Goal: Find specific page/section: Find specific page/section

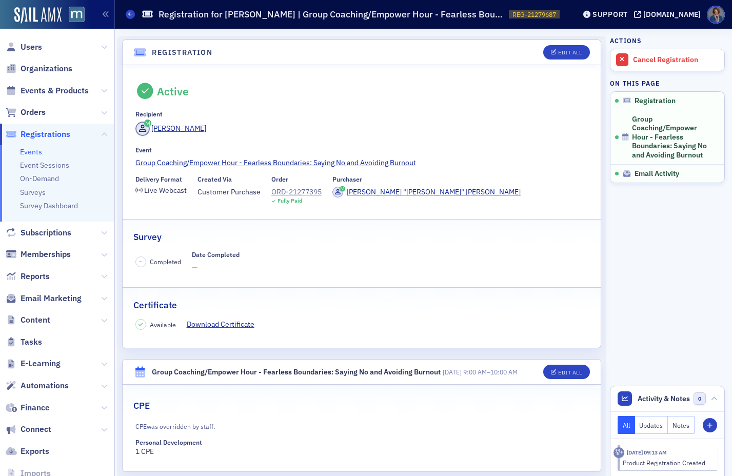
scroll to position [168, 0]
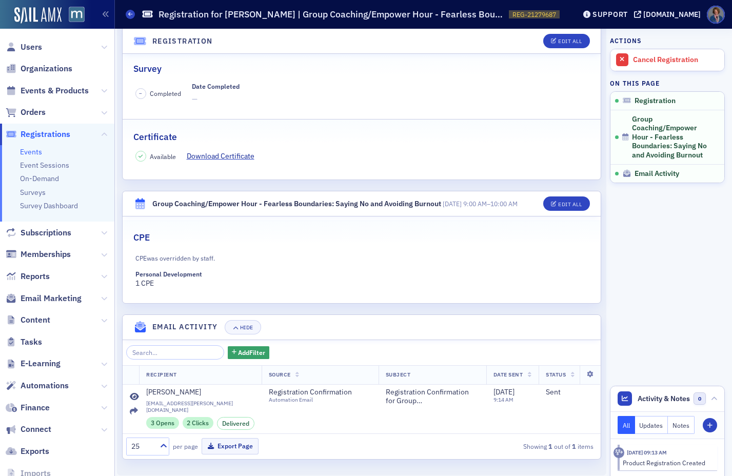
click at [30, 152] on link "Events" at bounding box center [31, 151] width 22 height 9
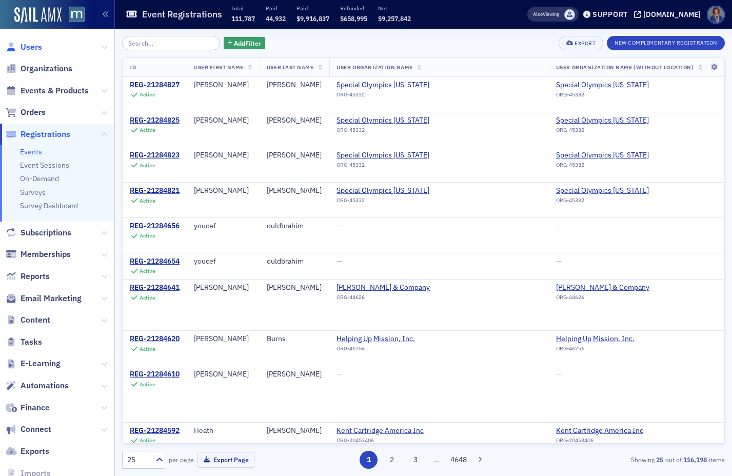
click at [30, 50] on span "Users" at bounding box center [32, 47] width 22 height 11
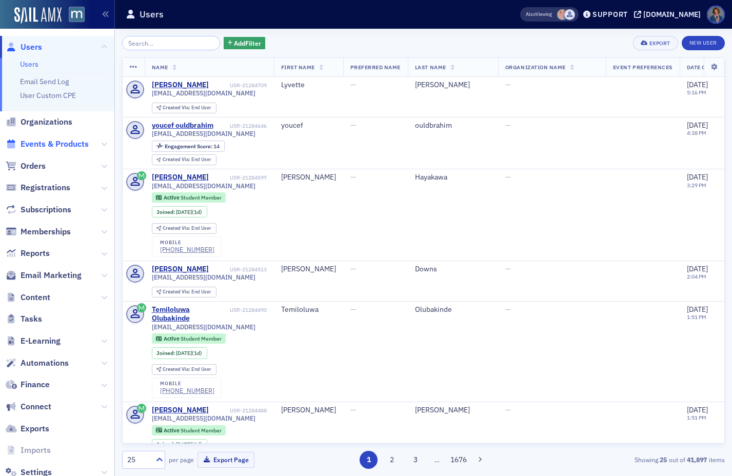
click at [45, 145] on span "Events & Products" at bounding box center [55, 144] width 68 height 11
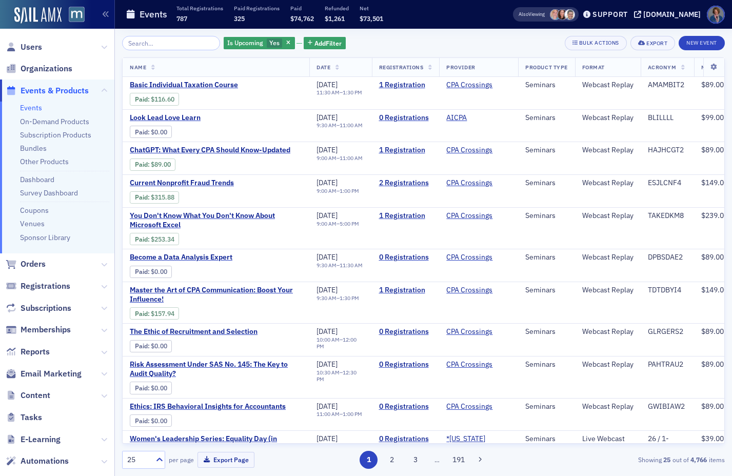
click at [29, 108] on link "Events" at bounding box center [31, 107] width 22 height 9
click at [314, 44] on span "Add Filter" at bounding box center [327, 42] width 27 height 9
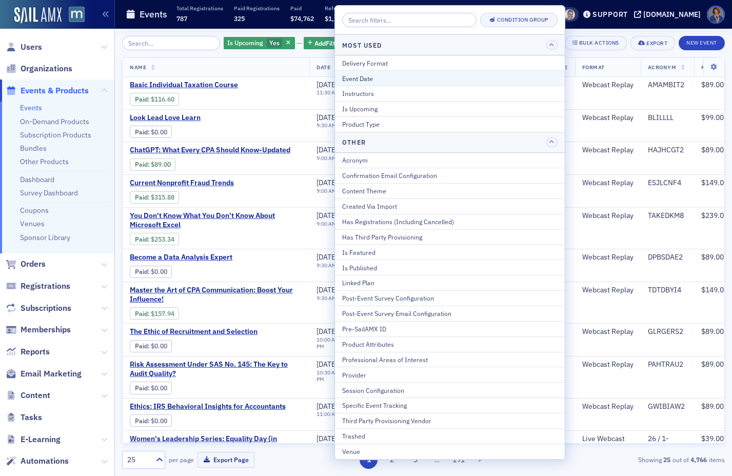
click at [360, 78] on div "Event Date" at bounding box center [449, 78] width 215 height 9
select select "7"
select select "2025"
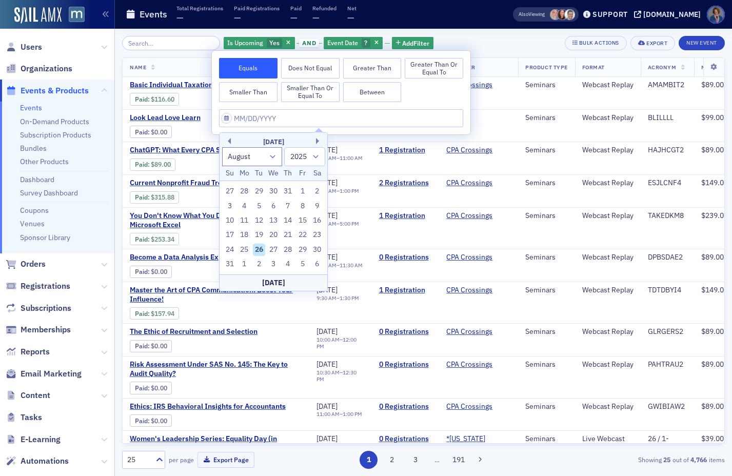
drag, startPoint x: 289, startPoint y: 251, endPoint x: 293, endPoint y: 243, distance: 9.2
click at [289, 251] on div "28" at bounding box center [288, 250] width 12 height 12
type input "[DATE]"
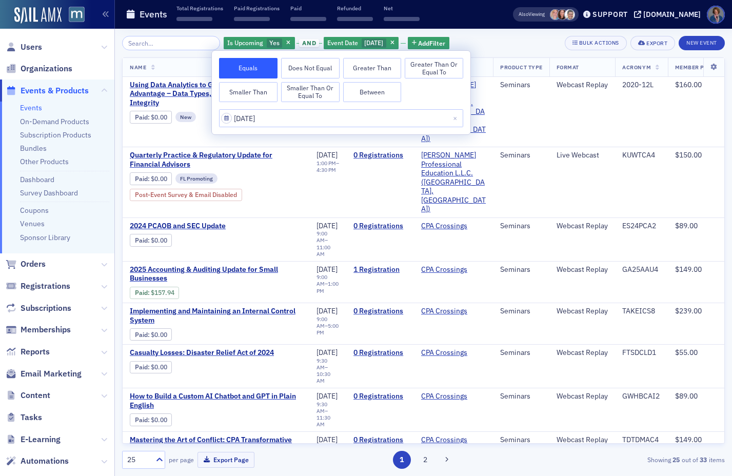
click at [499, 44] on div "Is Upcoming Yes and Event Date [DATE] Add Filter Bulk Actions Export New Event" at bounding box center [423, 43] width 603 height 14
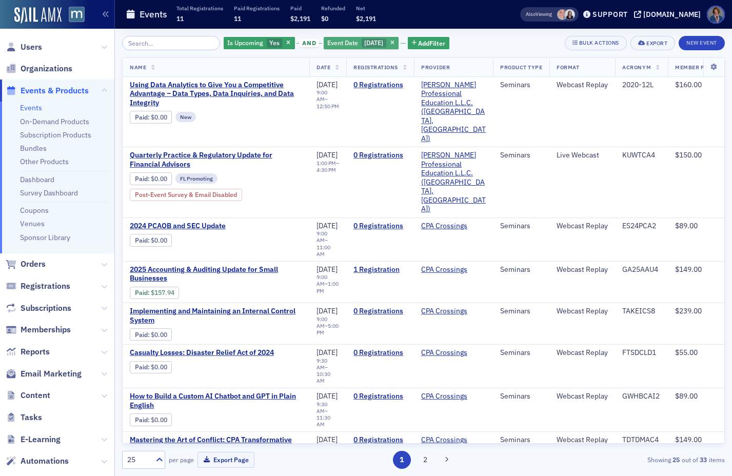
click at [376, 44] on span "[DATE]" at bounding box center [373, 42] width 19 height 8
select select "7"
select select "2025"
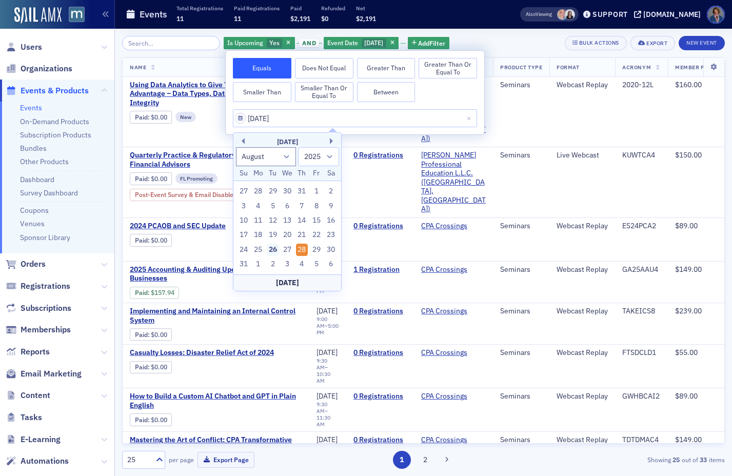
click at [273, 252] on div "26" at bounding box center [273, 250] width 12 height 12
type input "[DATE]"
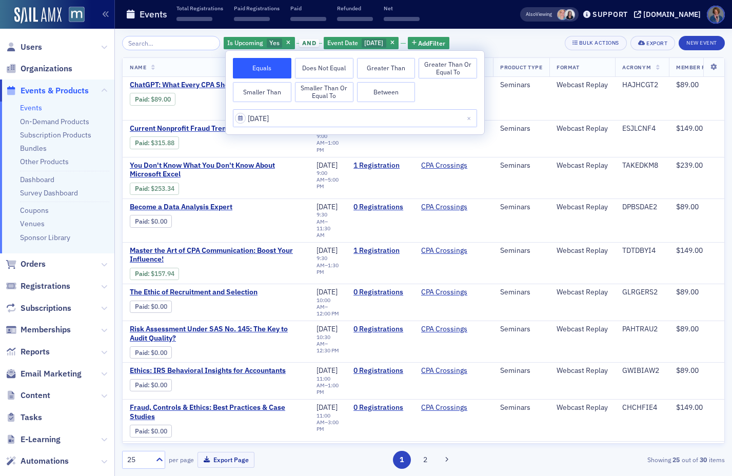
click at [507, 48] on div "Is Upcoming Yes and Event Date [DATE] Add Filter Bulk Actions Export New Event" at bounding box center [423, 43] width 603 height 14
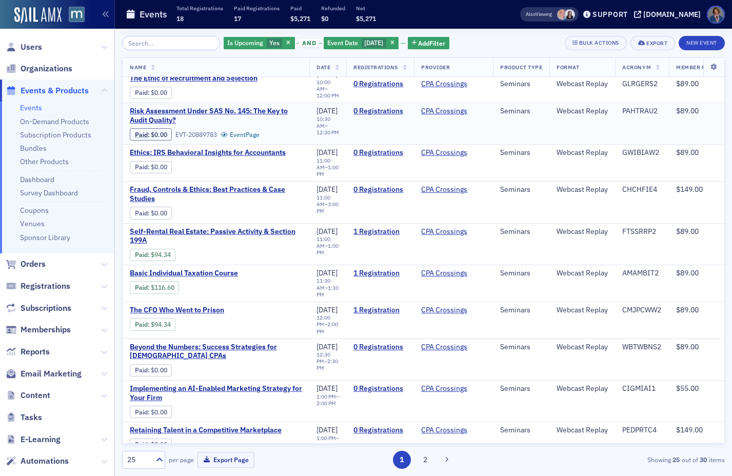
scroll to position [270, 0]
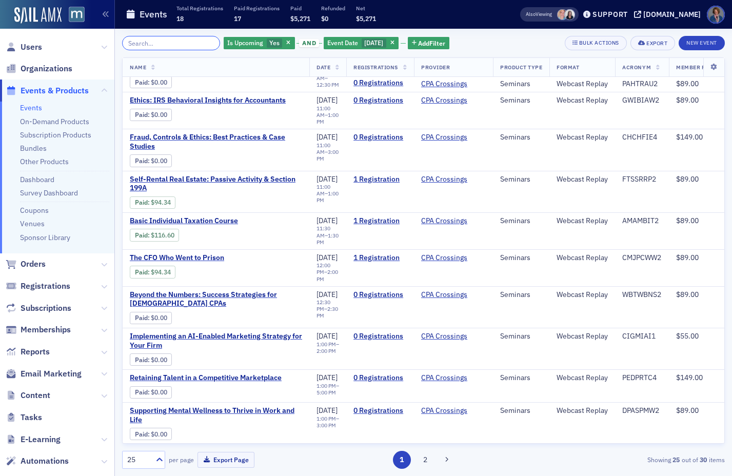
click at [150, 43] on input "search" at bounding box center [171, 43] width 98 height 14
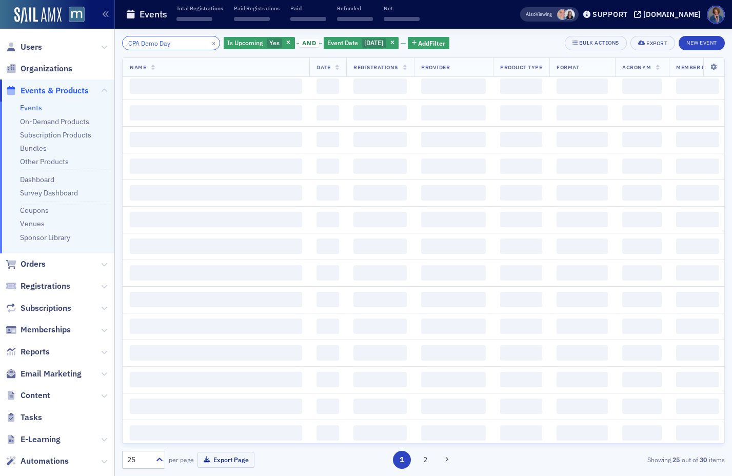
type input "CPA Demo Day"
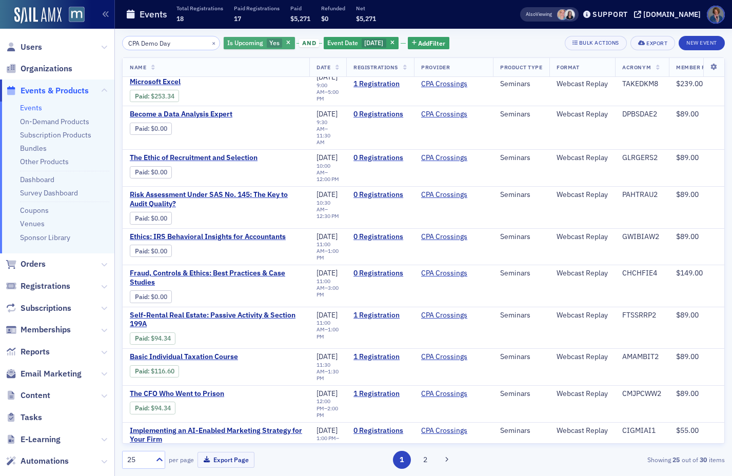
click at [238, 41] on span "Is Upcoming" at bounding box center [245, 42] width 36 height 8
click at [243, 64] on input "No" at bounding box center [242, 62] width 9 height 9
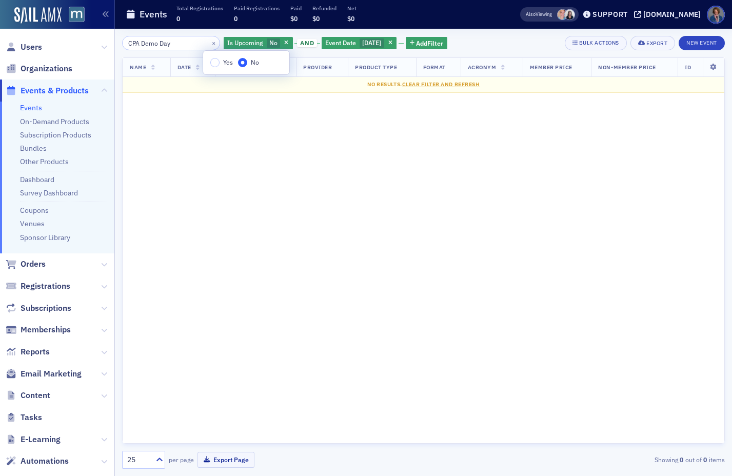
click at [481, 46] on div "CPA Demo Day × Is Upcoming No and Event Date [DATE] Add Filter Bulk Actions Exp…" at bounding box center [423, 43] width 603 height 14
click at [239, 45] on span "Is Upcoming" at bounding box center [245, 42] width 36 height 8
click at [210, 62] on input "Yes" at bounding box center [213, 62] width 9 height 9
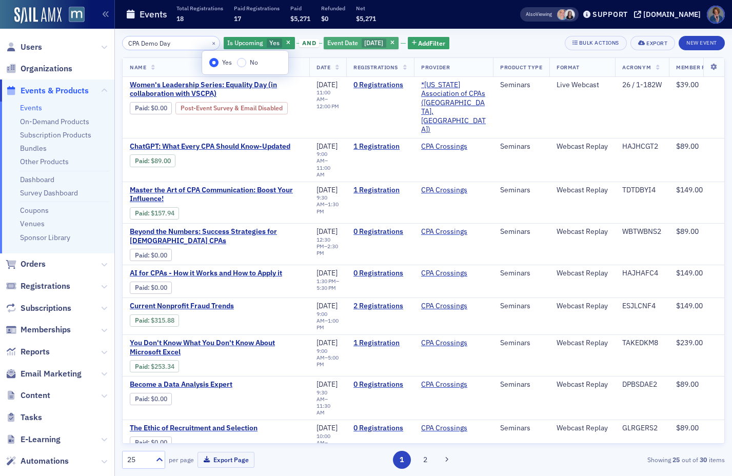
click at [366, 45] on span "[DATE]" at bounding box center [373, 42] width 19 height 8
select select "7"
select select "2025"
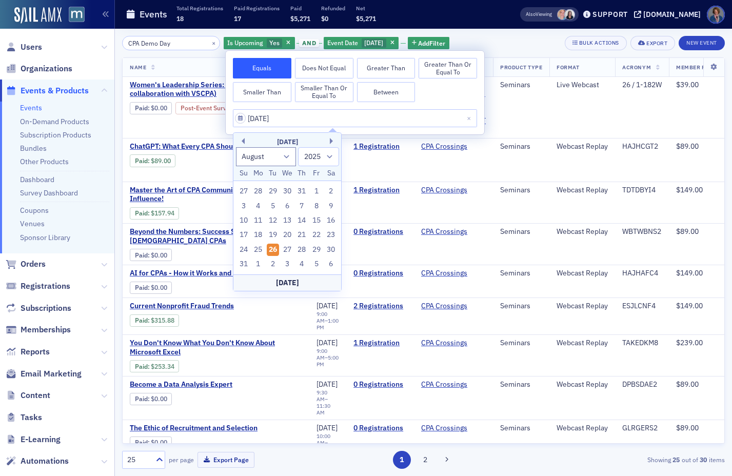
click at [274, 71] on button "Equals" at bounding box center [262, 68] width 58 height 21
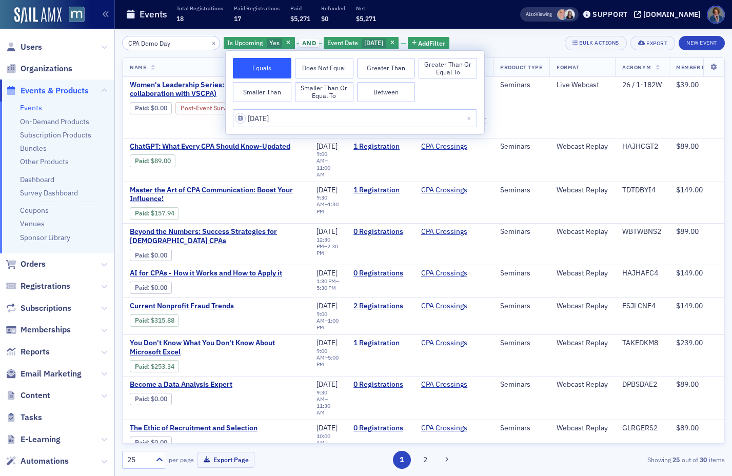
click at [278, 67] on button "Equals" at bounding box center [262, 68] width 58 height 21
click at [394, 95] on button "Between" at bounding box center [386, 92] width 58 height 21
select select "7"
select select "2025"
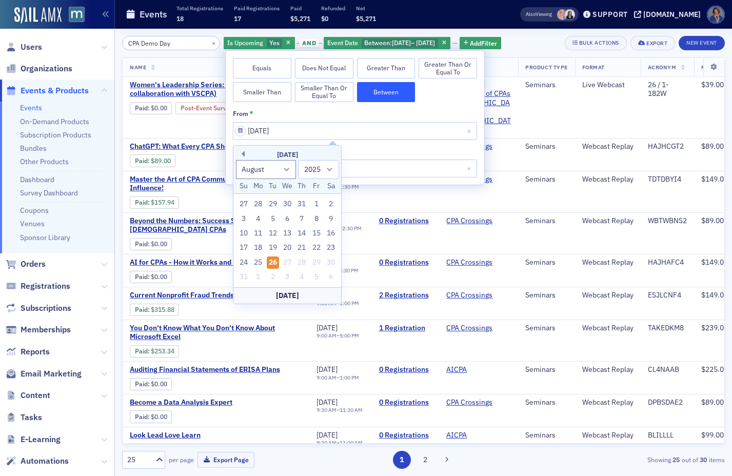
click at [294, 129] on input "[DATE]" at bounding box center [355, 131] width 244 height 18
drag, startPoint x: 303, startPoint y: 128, endPoint x: 199, endPoint y: 130, distance: 104.7
click at [199, 130] on body "Users Organizations Events & Products Events On-Demand Products Subscription Pr…" at bounding box center [366, 238] width 732 height 476
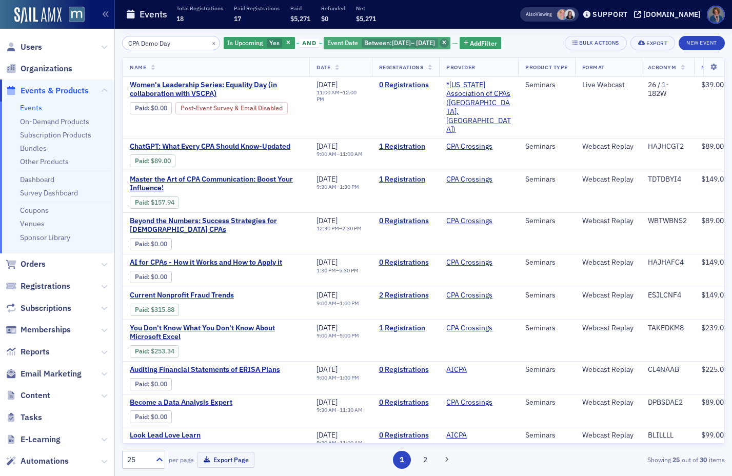
click at [446, 43] on icon "button" at bounding box center [444, 44] width 4 height 6
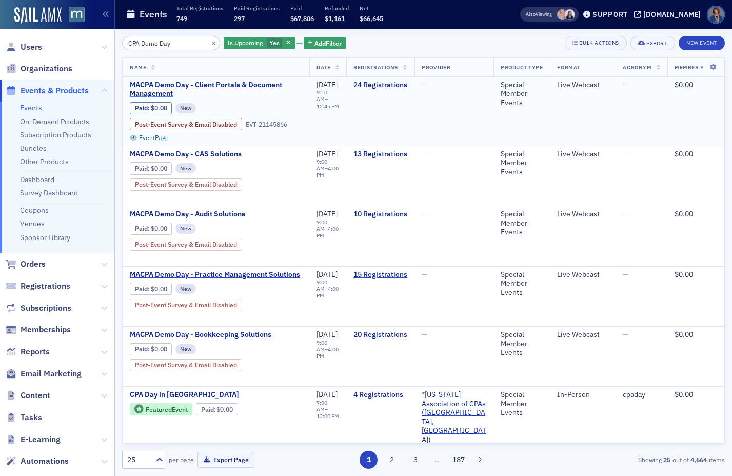
click at [165, 89] on span "MACPA Demo Day - Client Portals & Document Management" at bounding box center [216, 90] width 172 height 18
